Goal: Understand process/instructions: Learn how to perform a task or action

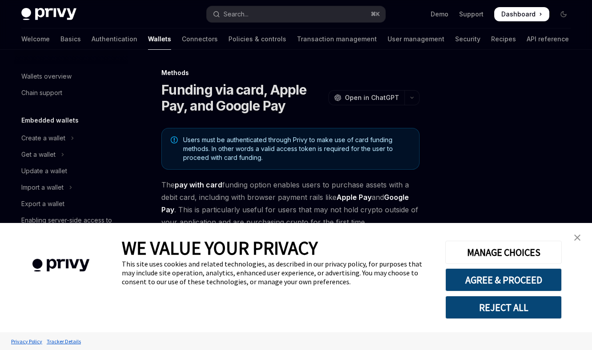
scroll to position [286, 0]
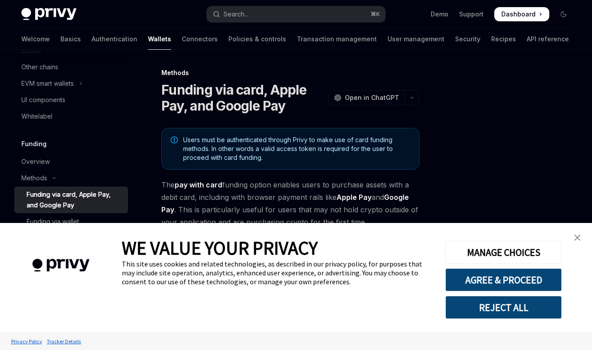
click at [255, 303] on body "Skip to main content Privy Docs home page Search... ⌘ K Demo Support Dashboard …" at bounding box center [296, 352] width 592 height 705
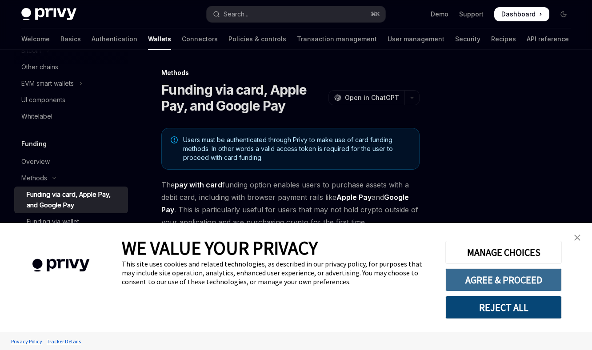
click at [504, 276] on button "AGREE & PROCEED" at bounding box center [503, 279] width 116 height 23
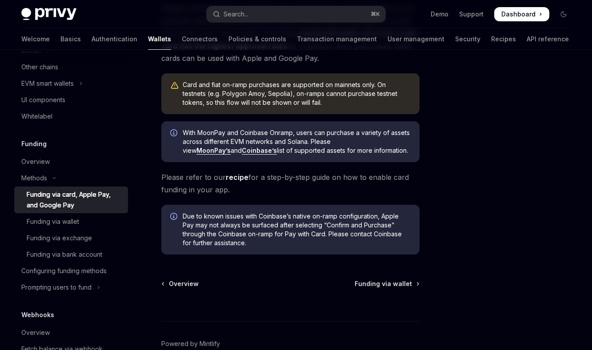
scroll to position [306, 0]
click at [238, 173] on link "recipe" at bounding box center [237, 177] width 23 height 9
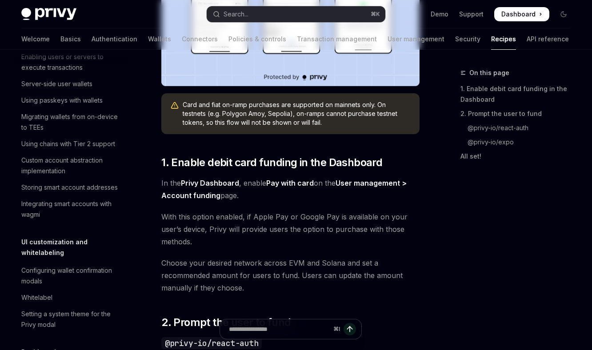
type textarea "*"
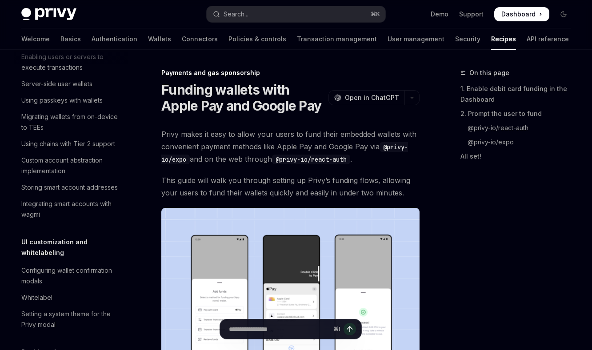
scroll to position [771, 0]
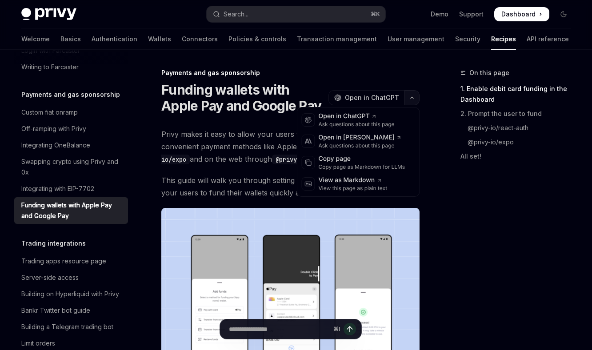
click at [412, 98] on icon "button" at bounding box center [412, 97] width 3 height 1
click at [354, 161] on div "Copy page" at bounding box center [362, 159] width 87 height 9
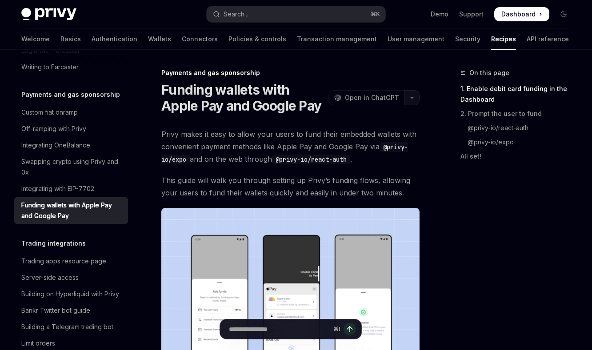
click at [407, 98] on icon "button" at bounding box center [412, 98] width 11 height 4
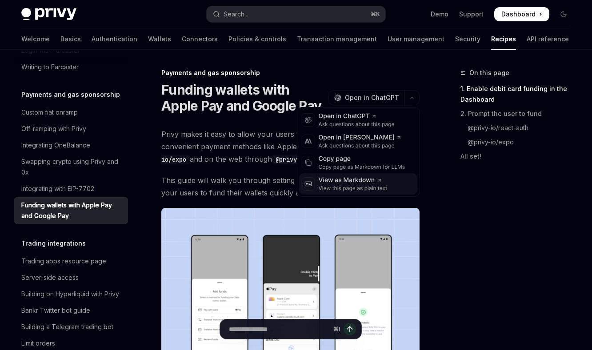
click at [362, 184] on div "View as Markdown" at bounding box center [353, 180] width 69 height 9
